Goal: Information Seeking & Learning: Learn about a topic

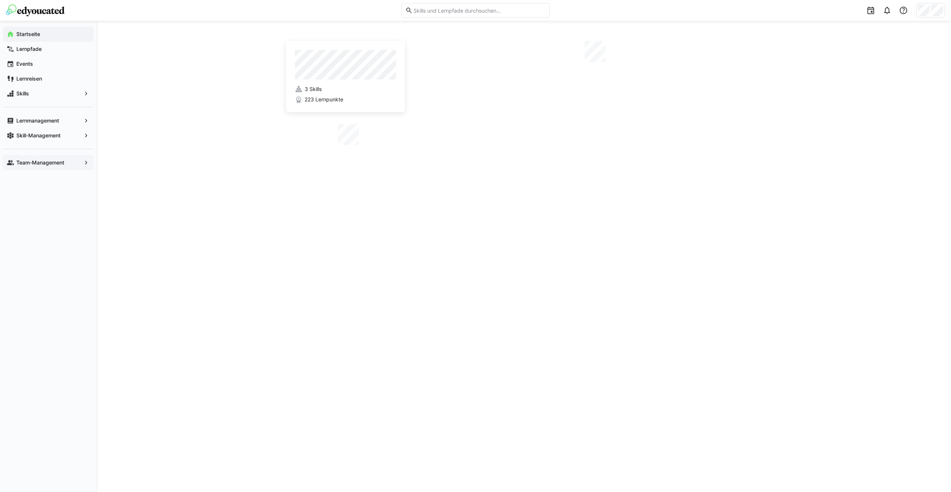
click at [0, 0] on app-navigation-label "Team-Management" at bounding box center [0, 0] width 0 height 0
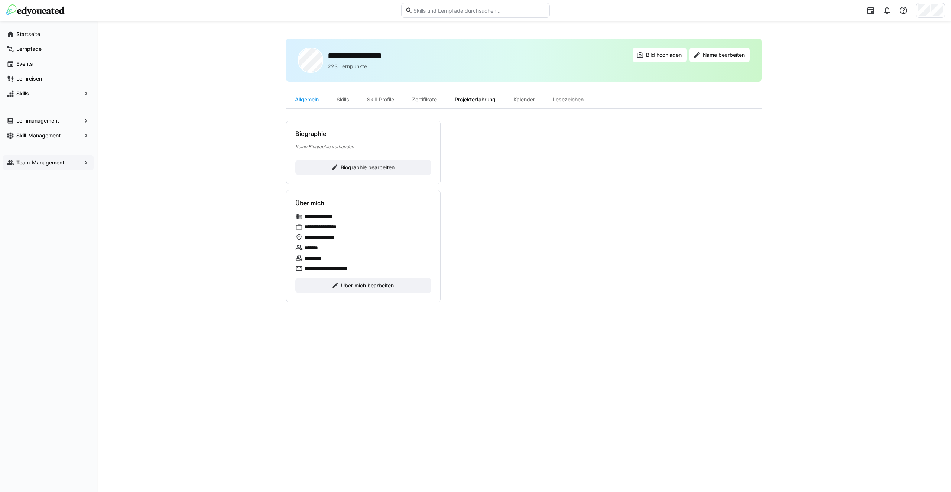
click at [481, 100] on div "Projekterfahrung" at bounding box center [475, 100] width 59 height 18
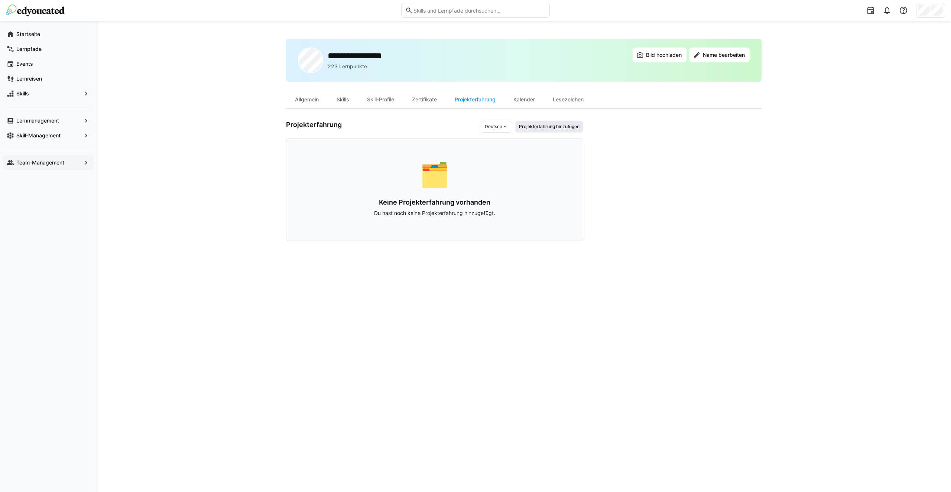
click at [543, 121] on span "Projekterfahrung hinzufügen" at bounding box center [549, 127] width 68 height 12
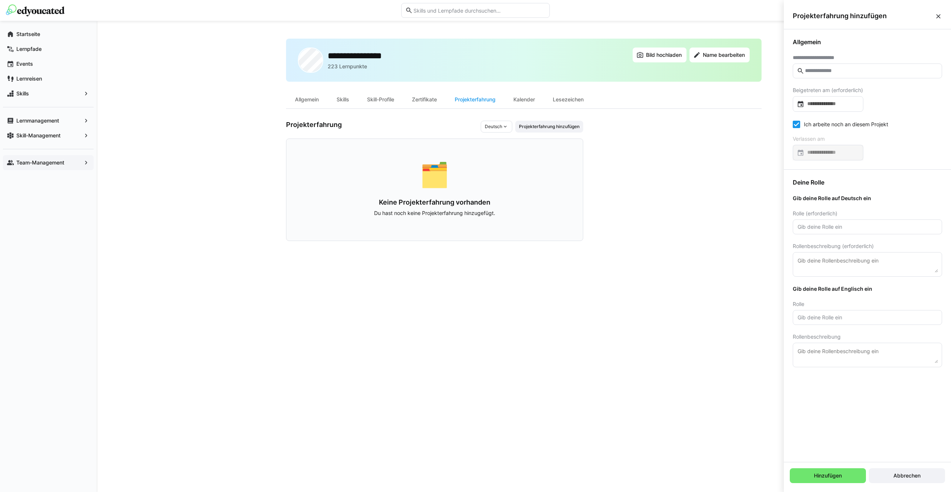
click at [447, 121] on h3 "Projekterfahrung" at bounding box center [383, 127] width 195 height 12
click at [438, 99] on div "Zertifikate" at bounding box center [424, 100] width 43 height 18
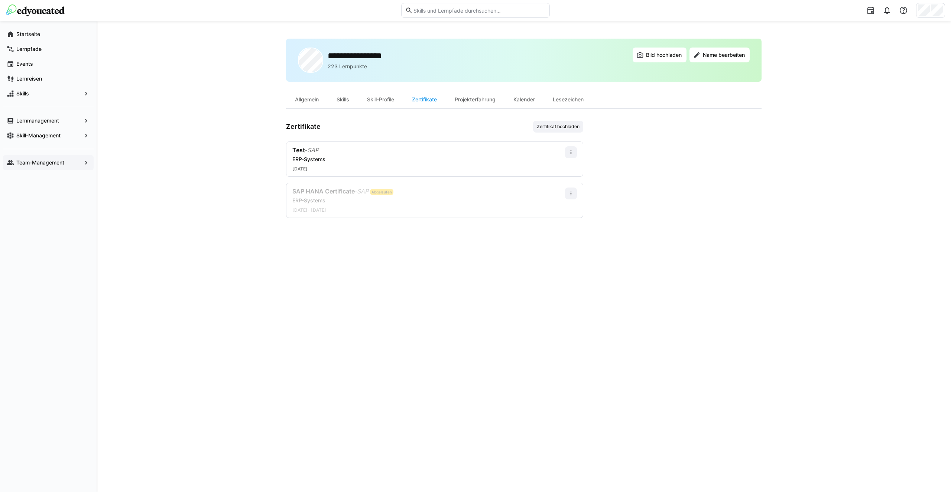
click at [0, 0] on app-navigation-label "Team-Management" at bounding box center [0, 0] width 0 height 0
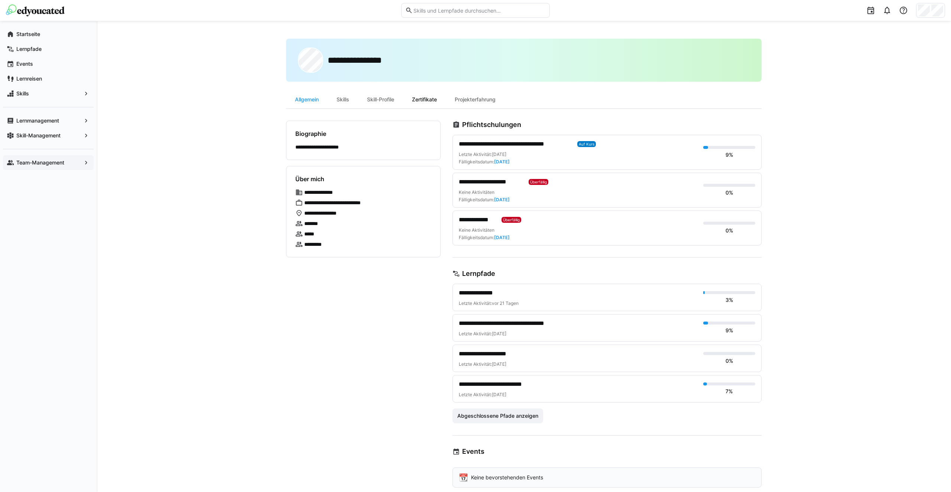
click at [421, 99] on div "Zertifikate" at bounding box center [424, 100] width 43 height 18
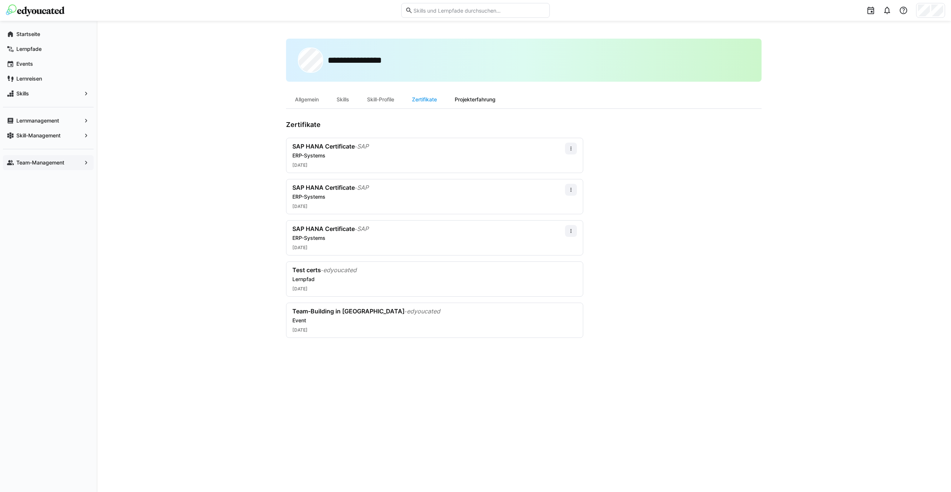
click at [469, 98] on div "Projekterfahrung" at bounding box center [475, 100] width 59 height 18
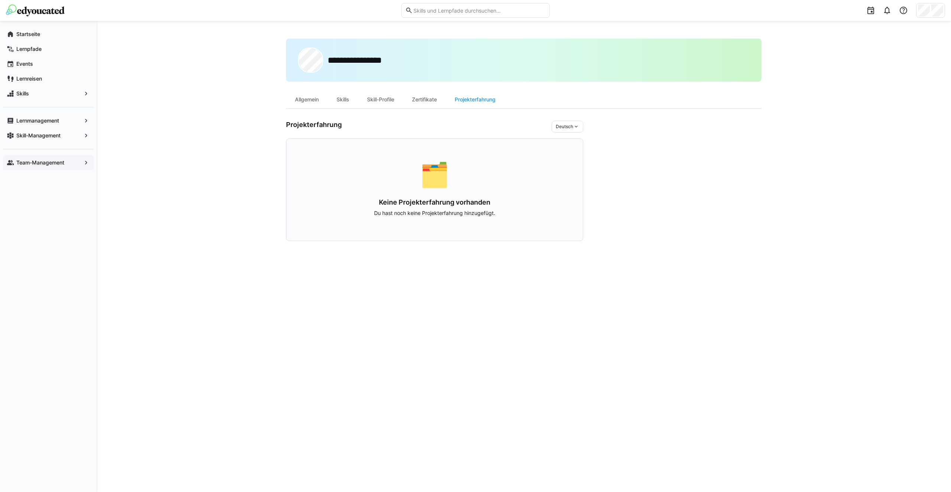
click at [518, 127] on h3 "Projekterfahrung" at bounding box center [419, 127] width 266 height 12
click at [511, 129] on h3 "Projekterfahrung" at bounding box center [419, 127] width 266 height 12
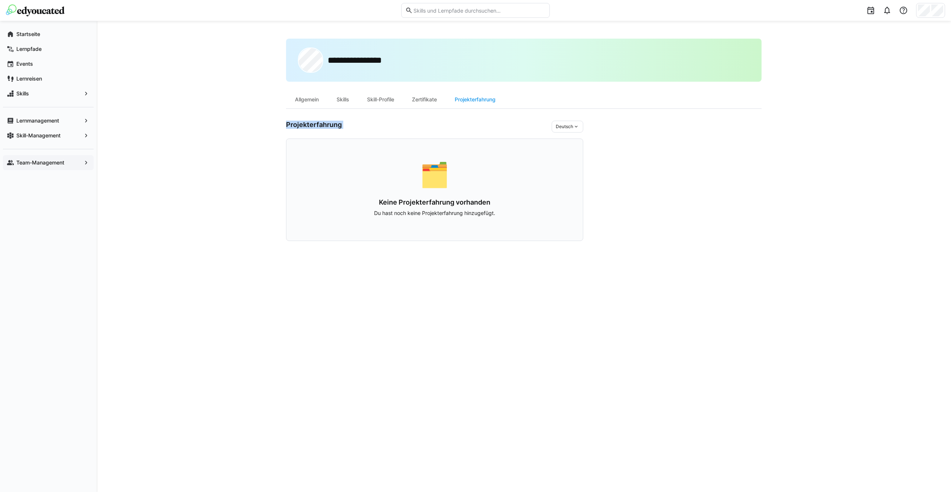
click at [511, 129] on h3 "Projekterfahrung" at bounding box center [419, 127] width 266 height 12
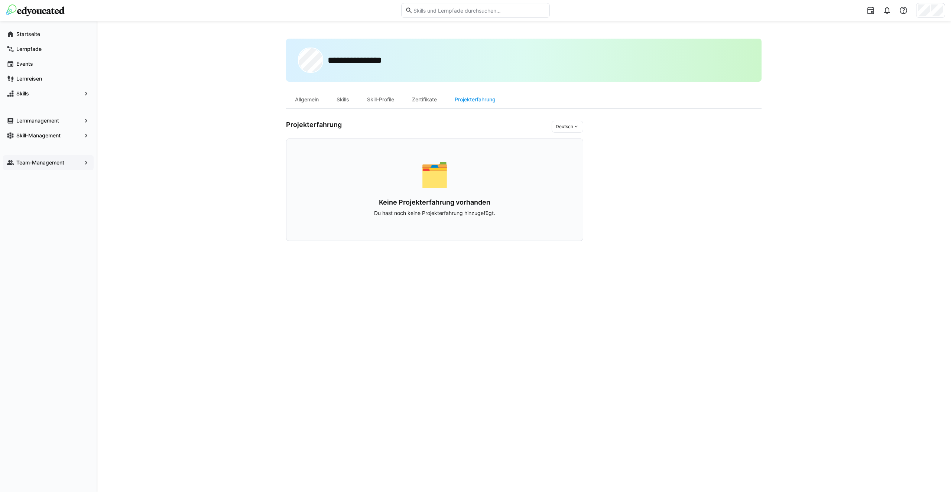
click at [282, 128] on div "**********" at bounding box center [524, 256] width 854 height 471
click at [428, 95] on div "Zertifikate" at bounding box center [424, 100] width 43 height 18
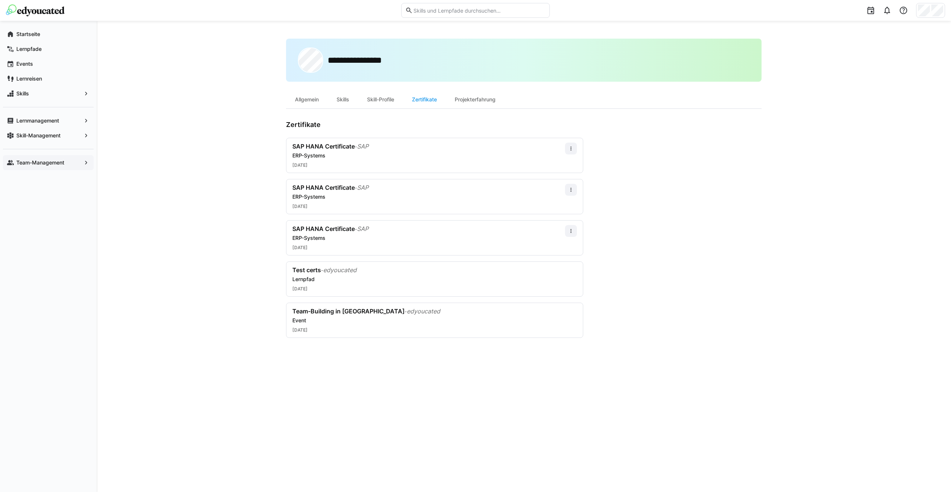
click at [293, 0] on div at bounding box center [475, 10] width 939 height 21
